Goal: Transaction & Acquisition: Purchase product/service

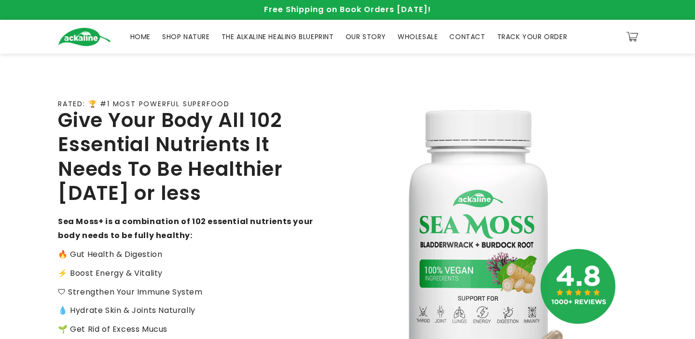
scroll to position [411, 0]
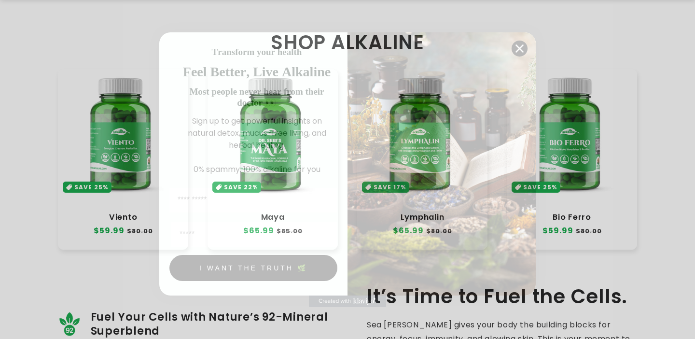
click at [517, 49] on circle "Close dialog" at bounding box center [520, 48] width 16 height 16
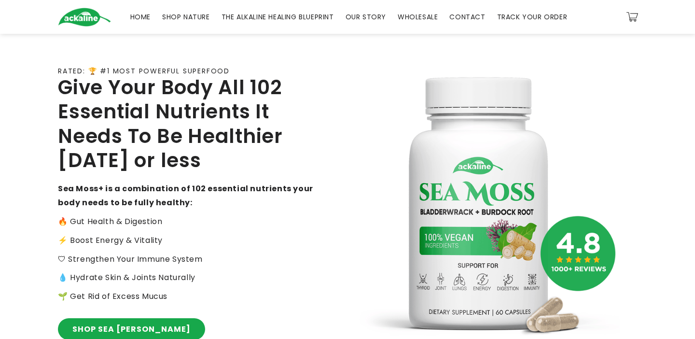
scroll to position [0, 0]
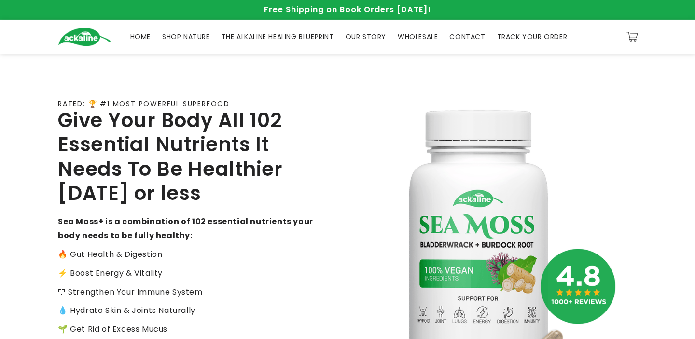
click at [195, 32] on span "SHOP NATURE" at bounding box center [186, 36] width 48 height 9
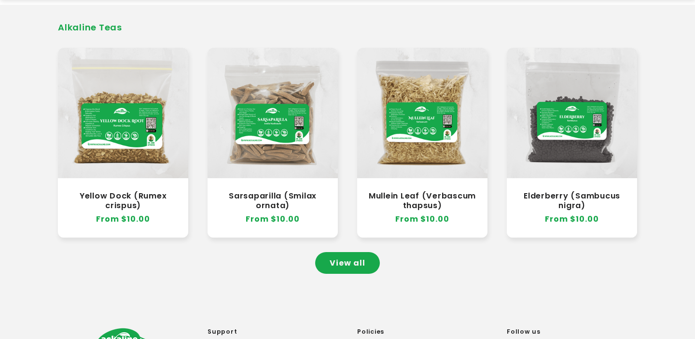
scroll to position [885, 0]
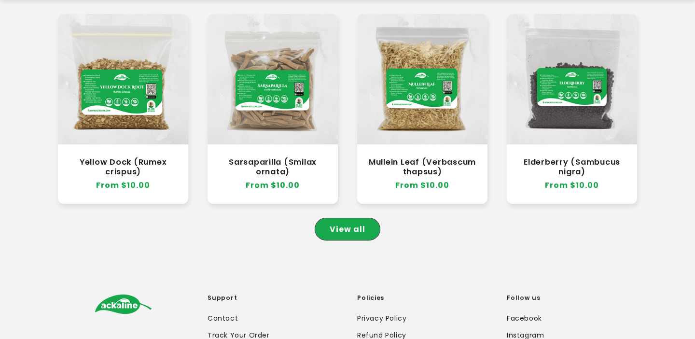
click at [346, 218] on link "View all" at bounding box center [347, 229] width 65 height 22
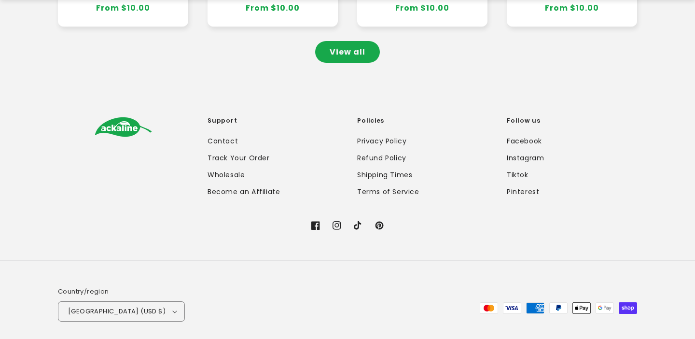
scroll to position [1074, 0]
